Goal: Task Accomplishment & Management: Manage account settings

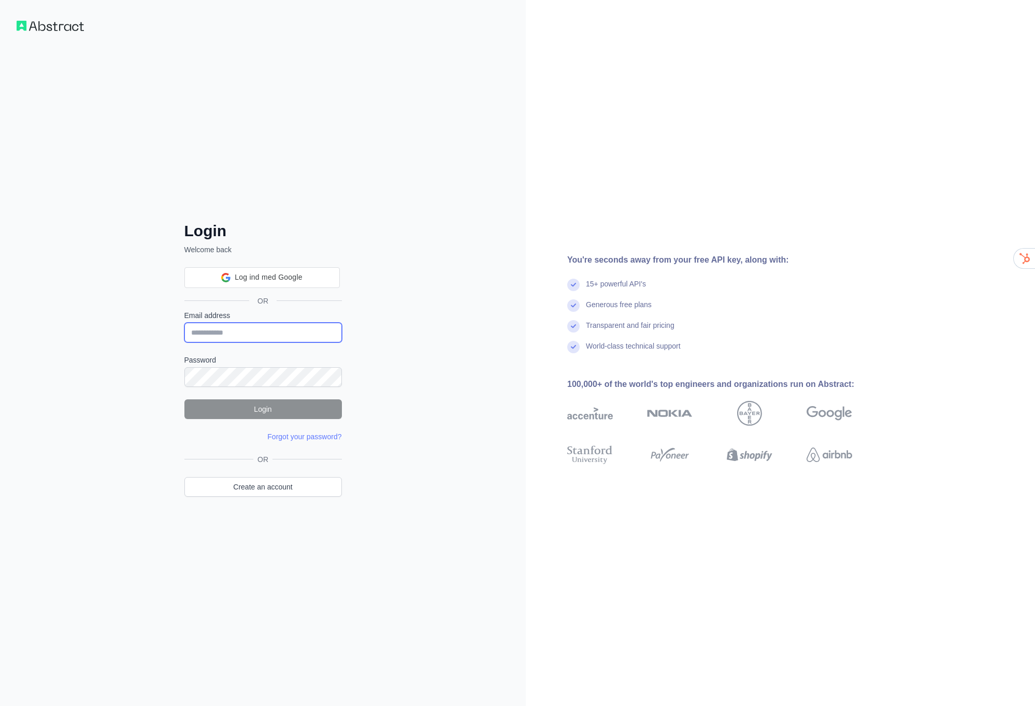
type input "**********"
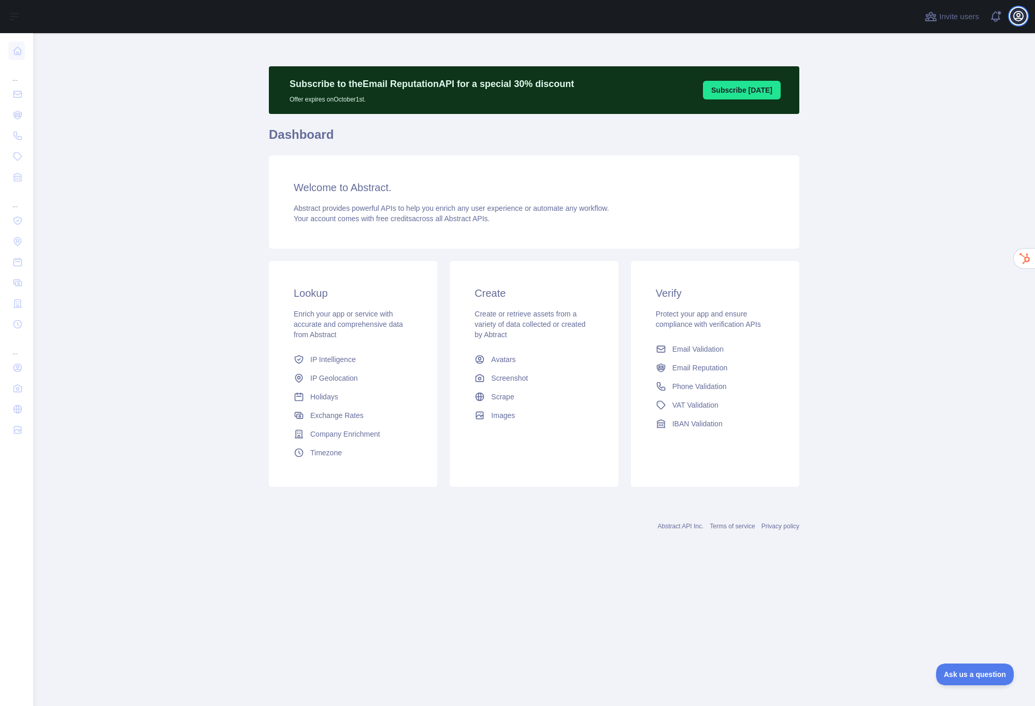
click at [1018, 20] on icon "button" at bounding box center [1018, 16] width 12 height 12
click at [930, 115] on button "Billing" at bounding box center [968, 112] width 116 height 19
